Goal: Task Accomplishment & Management: Complete application form

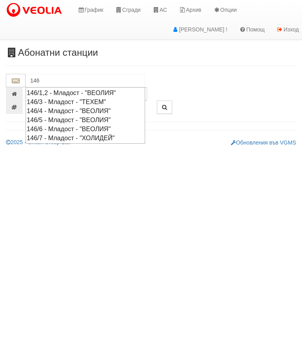
click at [67, 118] on div "146/5 - Младост - "ВЕОЛИЯ"" at bounding box center [85, 120] width 117 height 9
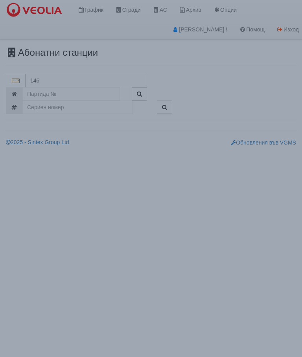
type input "146/5 - Младост - "ВЕОЛИЯ""
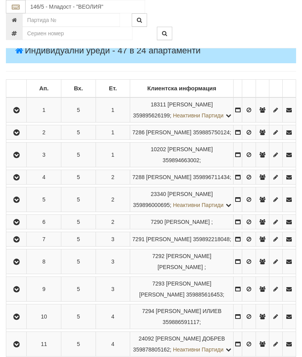
scroll to position [123, 0]
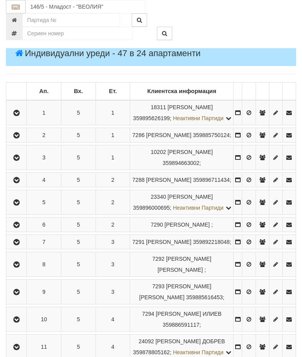
click at [18, 183] on icon "button" at bounding box center [16, 181] width 9 height 6
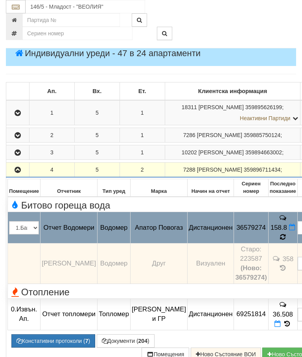
click at [279, 241] on icon at bounding box center [283, 237] width 8 height 8
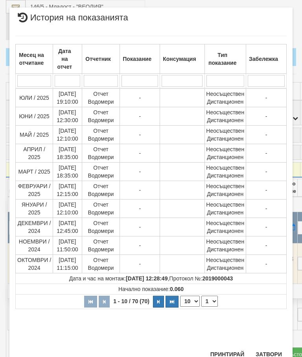
scroll to position [341, 0]
click at [211, 302] on select "1 2 3 4 5 6 7" at bounding box center [209, 301] width 17 height 11
select select "2"
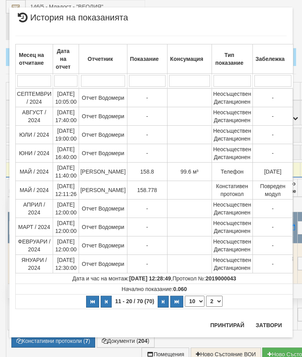
scroll to position [0, 0]
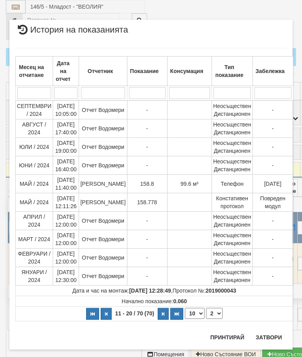
click at [265, 337] on button "Затвори" at bounding box center [269, 337] width 36 height 13
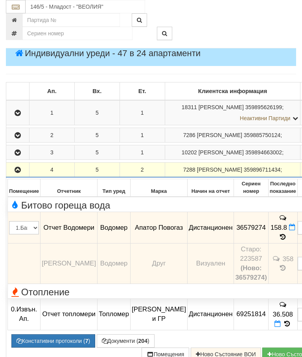
click at [280, 241] on icon at bounding box center [283, 237] width 6 height 7
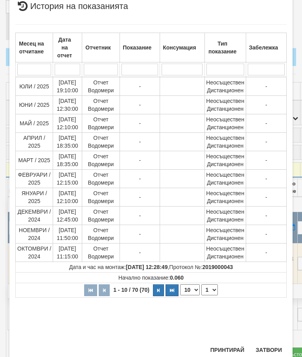
click at [210, 294] on select "1 2 3 4 5 6 7" at bounding box center [209, 290] width 17 height 11
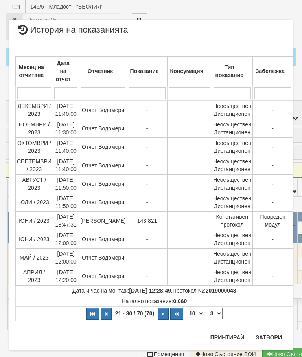
click at [209, 312] on select "1 2 3 4 5 6 7" at bounding box center [214, 313] width 17 height 11
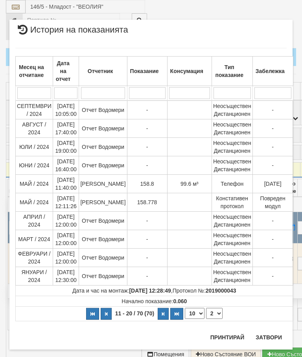
click at [211, 314] on select "1 2 3 4 5 6 7" at bounding box center [214, 313] width 17 height 11
select select "3"
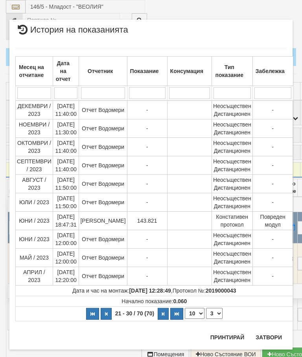
click at [272, 331] on button "Затвори" at bounding box center [269, 337] width 36 height 13
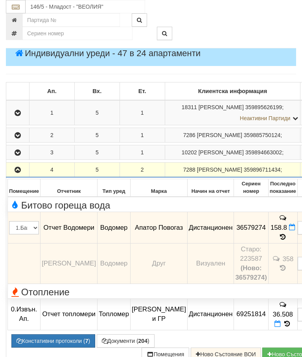
click at [120, 348] on button "Документи ( 204 )" at bounding box center [126, 340] width 58 height 13
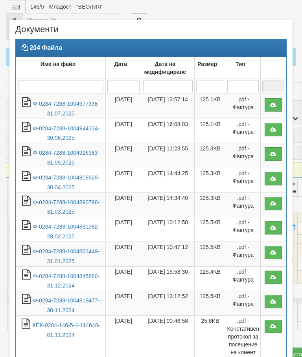
click at [66, 105] on link "Ф-0284-7288-1004977338-31.07.2025" at bounding box center [66, 109] width 66 height 16
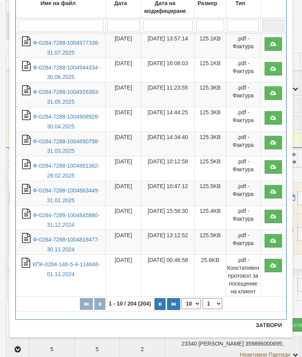
scroll to position [61, 0]
click at [265, 327] on button "Затвори" at bounding box center [269, 325] width 36 height 13
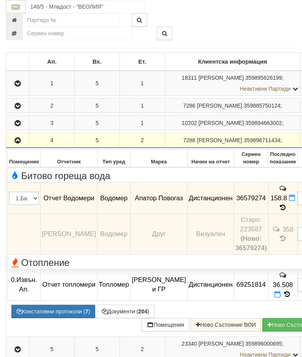
click at [289, 201] on icon at bounding box center [292, 198] width 6 height 7
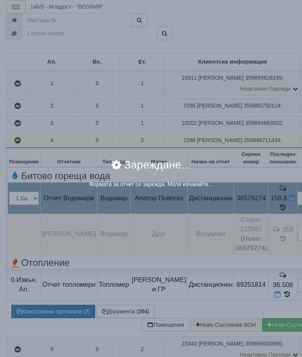
select select "8ac75930-9bfd-e511-80be-8d5a1dced85a"
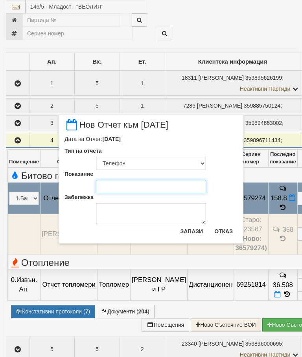
click at [123, 189] on input "Показание" at bounding box center [151, 186] width 110 height 13
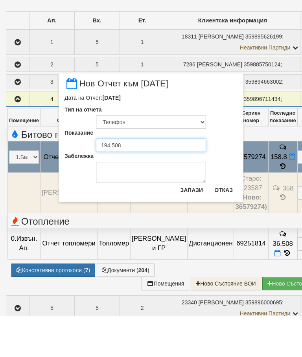
type input "194.508"
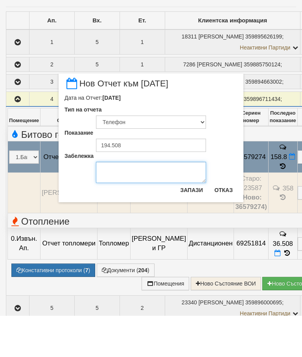
click at [104, 203] on textarea "Забележка" at bounding box center [151, 213] width 110 height 21
type textarea "[DATE] [PERSON_NAME]"
click at [192, 225] on button "Запази" at bounding box center [191, 231] width 32 height 13
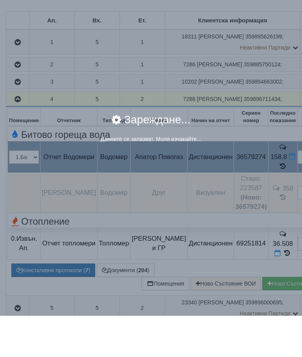
scroll to position [194, 0]
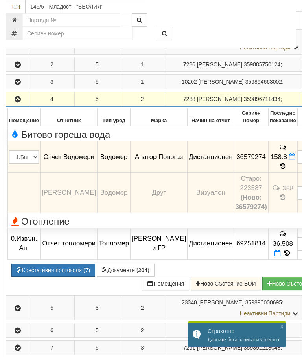
click at [8, 105] on button "button" at bounding box center [17, 99] width 20 height 12
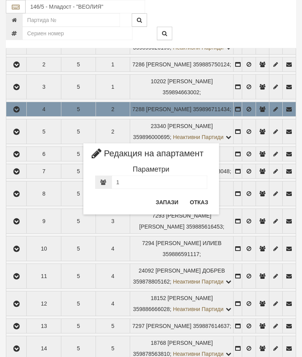
click at [200, 201] on button "Отказ" at bounding box center [199, 202] width 28 height 13
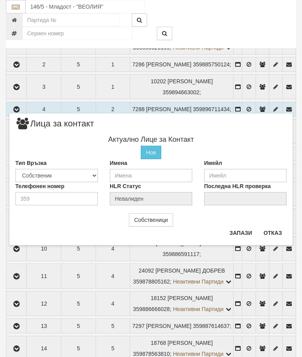
click at [278, 230] on button "Отказ" at bounding box center [273, 233] width 28 height 13
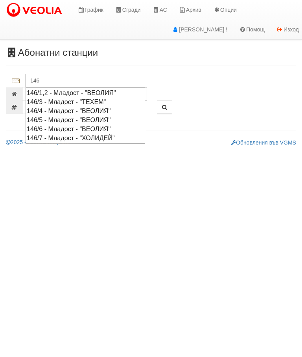
click at [92, 92] on div "146/1,2 - Младост - "ВЕОЛИЯ"" at bounding box center [85, 92] width 117 height 9
type input "146/1,2 - Младост - "ВЕОЛИЯ""
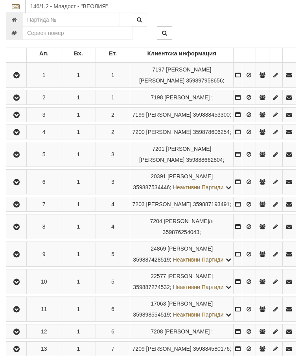
scroll to position [161, 0]
click at [20, 185] on icon "button" at bounding box center [16, 183] width 9 height 6
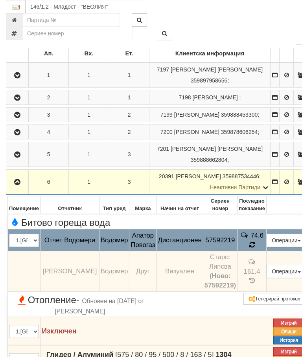
click at [266, 252] on td "74.6" at bounding box center [251, 241] width 29 height 22
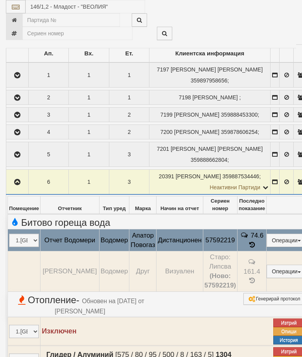
select select "10"
select select "1"
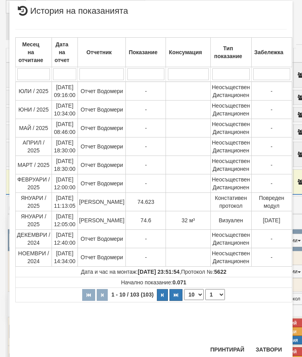
scroll to position [496, 0]
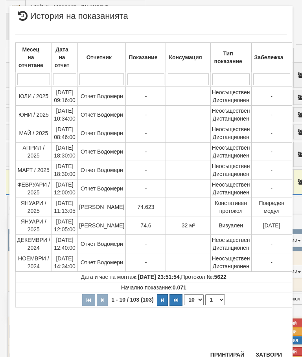
click at [267, 352] on button "Затвори" at bounding box center [269, 355] width 36 height 13
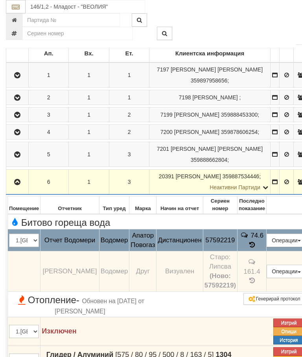
click at [0, 0] on button "Редакция / Протокол" at bounding box center [0, 0] width 0 height 0
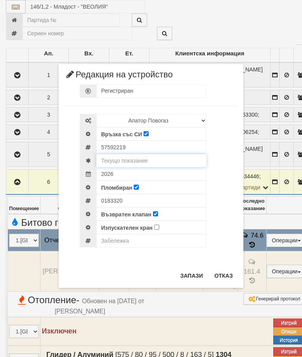
click at [145, 164] on input "text" at bounding box center [151, 160] width 110 height 13
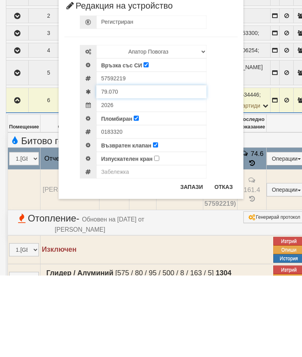
type input "79.070"
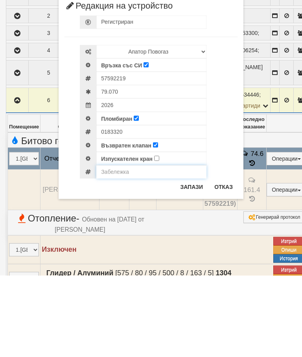
click at [119, 247] on input "text" at bounding box center [151, 253] width 110 height 13
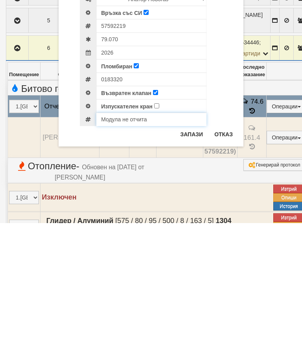
type input "Модула не отчита"
click at [192, 262] on button "Запази" at bounding box center [191, 268] width 32 height 13
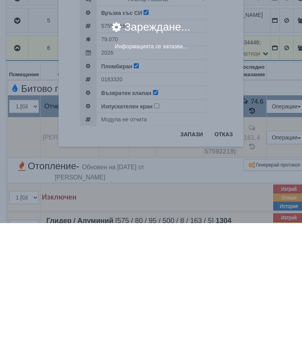
scroll to position [295, 0]
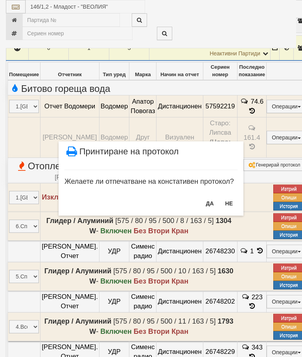
click at [231, 202] on button "НЕ" at bounding box center [228, 203] width 17 height 13
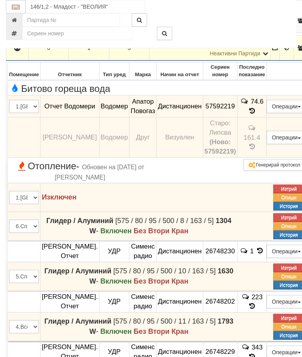
click at [266, 111] on td "74.6" at bounding box center [251, 106] width 29 height 22
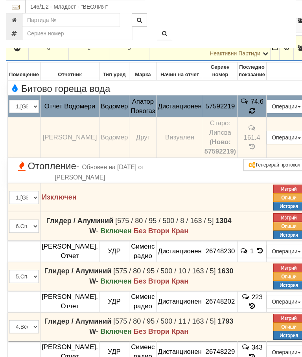
click at [266, 118] on td "74.6" at bounding box center [251, 106] width 29 height 22
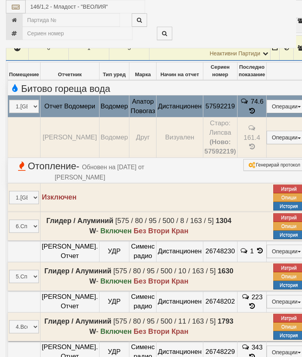
select select "10"
select select "1"
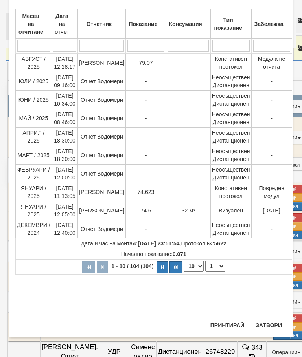
scroll to position [465, 0]
